Goal: Transaction & Acquisition: Download file/media

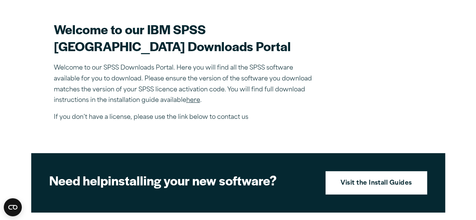
scroll to position [217, 0]
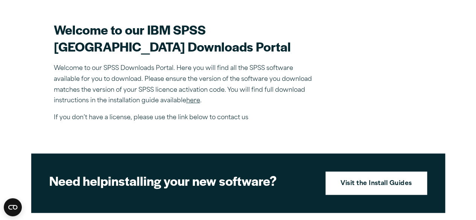
click at [252, 106] on p "Welcome to our SPSS Downloads Portal. Here you will find all the SPSS software …" at bounding box center [185, 84] width 263 height 43
click at [190, 104] on link "here" at bounding box center [193, 101] width 14 height 6
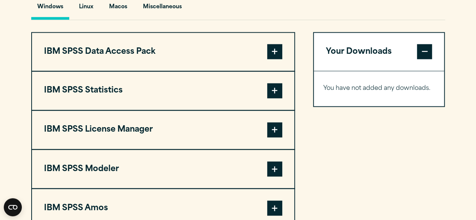
scroll to position [571, 0]
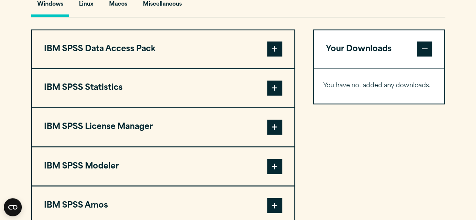
click at [237, 68] on button "IBM SPSS Data Access Pack" at bounding box center [163, 49] width 262 height 38
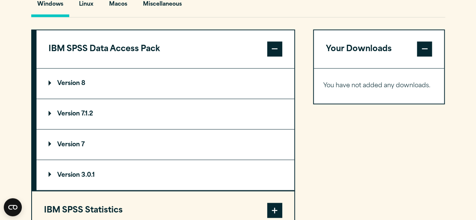
click at [245, 63] on button "IBM SPSS Data Access Pack" at bounding box center [165, 49] width 258 height 38
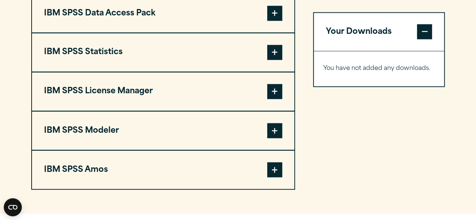
scroll to position [608, 0]
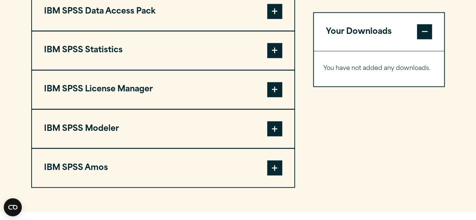
click at [230, 68] on button "IBM SPSS Statistics" at bounding box center [163, 50] width 262 height 38
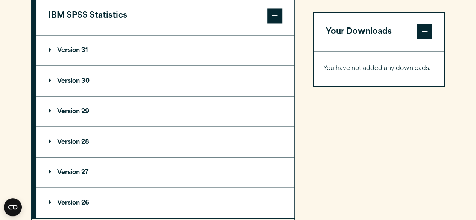
scroll to position [645, 0]
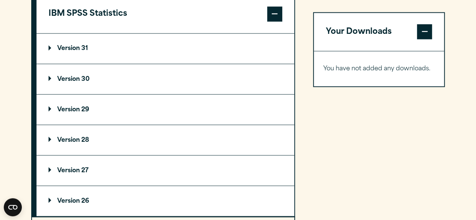
click at [202, 64] on summary "Version 31" at bounding box center [165, 48] width 258 height 30
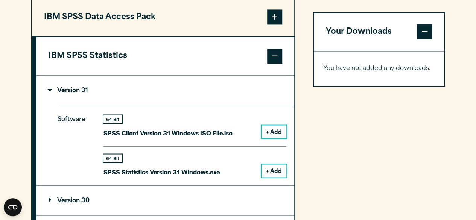
scroll to position [599, 0]
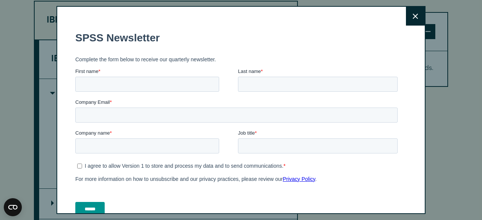
click at [412, 18] on icon at bounding box center [414, 16] width 5 height 5
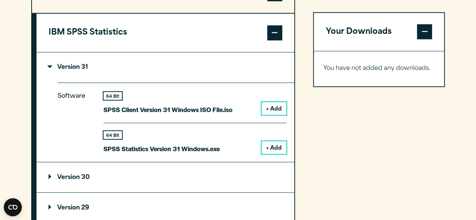
scroll to position [629, 0]
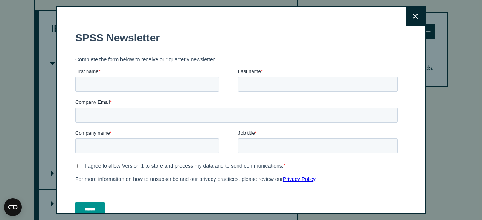
click at [406, 22] on button "Close" at bounding box center [415, 16] width 19 height 19
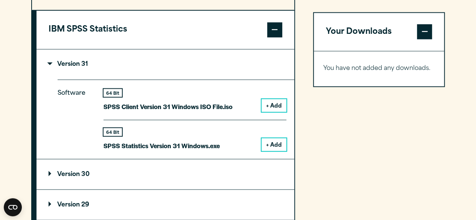
click at [277, 151] on button "+ Add" at bounding box center [273, 144] width 25 height 13
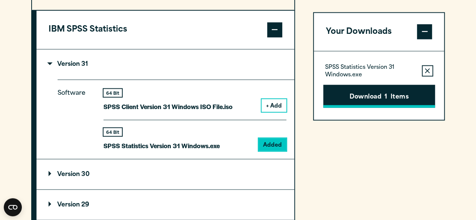
click at [412, 96] on button "Download 1 Items" at bounding box center [379, 96] width 112 height 23
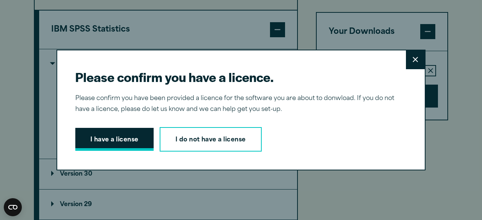
click at [117, 136] on button "I have a license" at bounding box center [114, 139] width 78 height 23
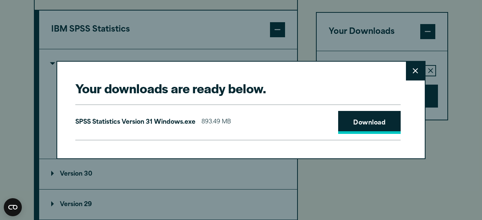
click at [388, 129] on link "Download" at bounding box center [369, 122] width 62 height 23
click at [415, 73] on button "Close" at bounding box center [415, 71] width 19 height 19
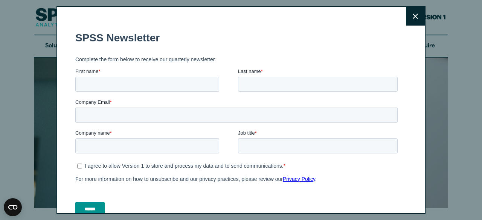
click at [62, 102] on div "Close" at bounding box center [240, 110] width 369 height 208
click at [412, 16] on icon at bounding box center [414, 17] width 5 height 6
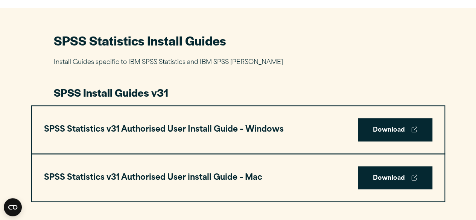
scroll to position [334, 0]
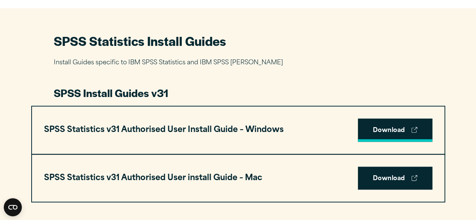
click at [410, 128] on link "Download" at bounding box center [395, 130] width 74 height 23
